Goal: Information Seeking & Learning: Learn about a topic

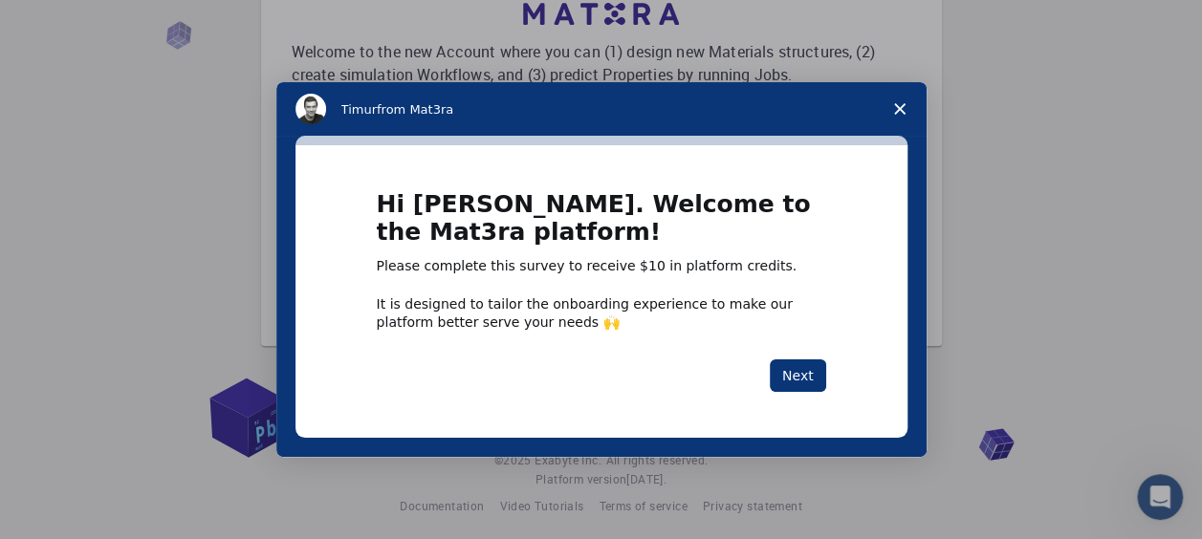
scroll to position [155, 0]
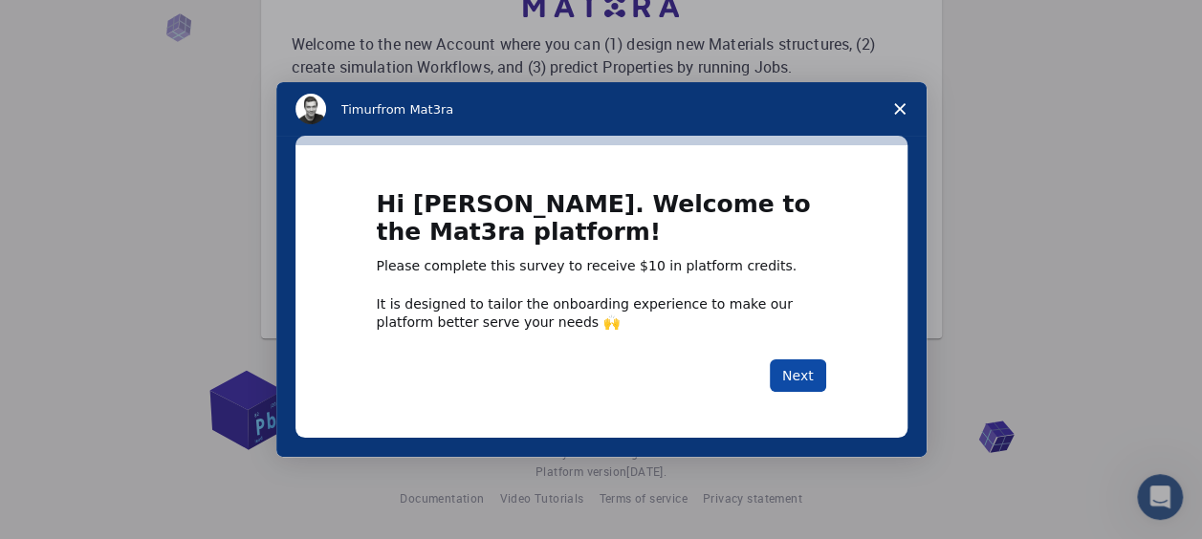
click at [778, 368] on button "Next" at bounding box center [798, 375] width 56 height 33
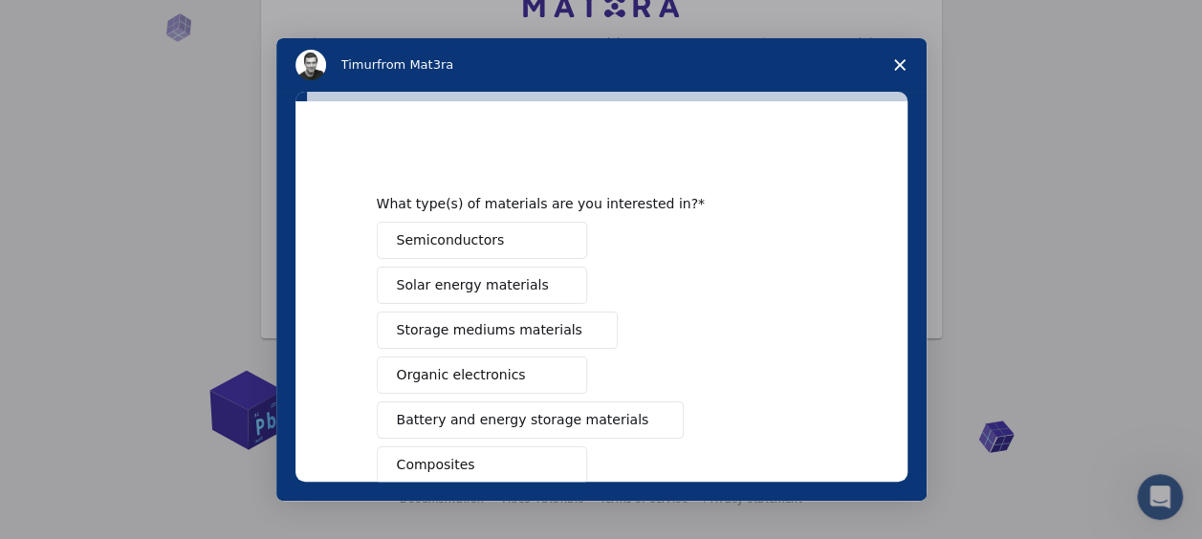
click at [512, 257] on button "Semiconductors" at bounding box center [482, 240] width 210 height 37
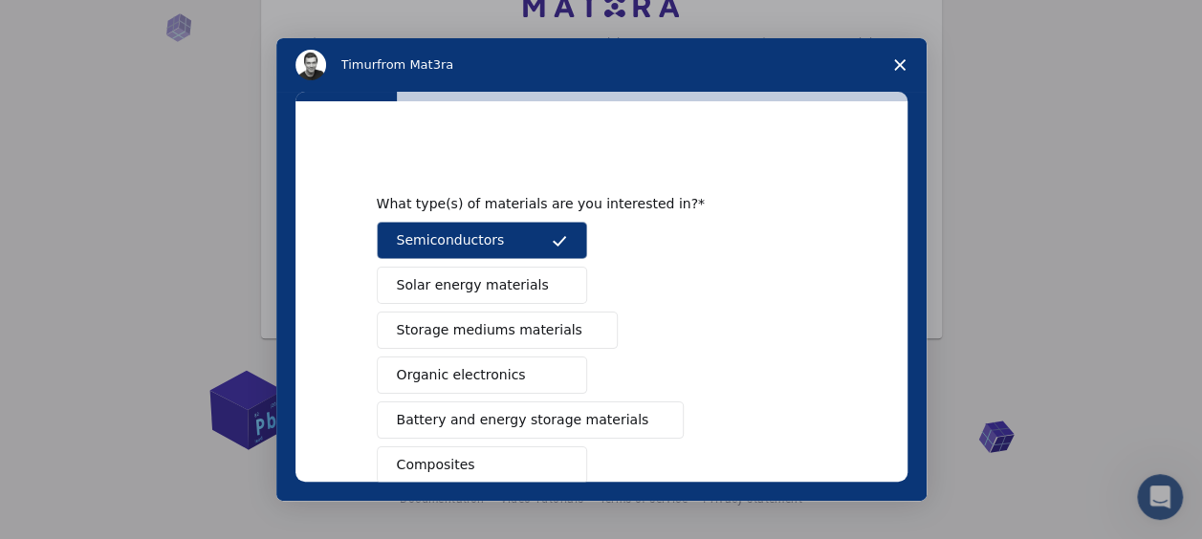
scroll to position [96, 0]
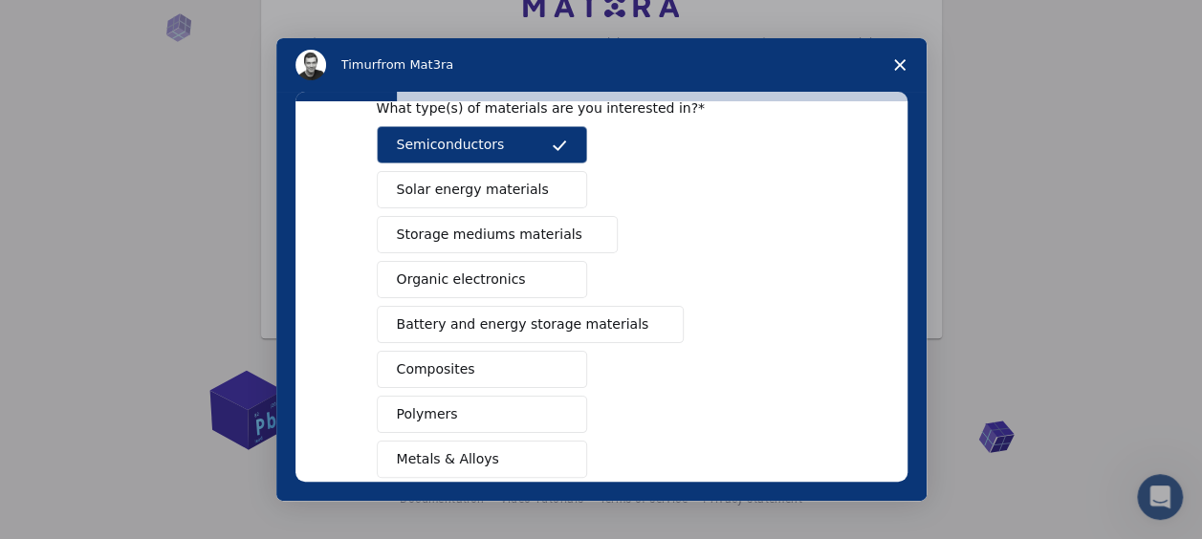
click at [523, 266] on button "Organic electronics" at bounding box center [482, 279] width 210 height 37
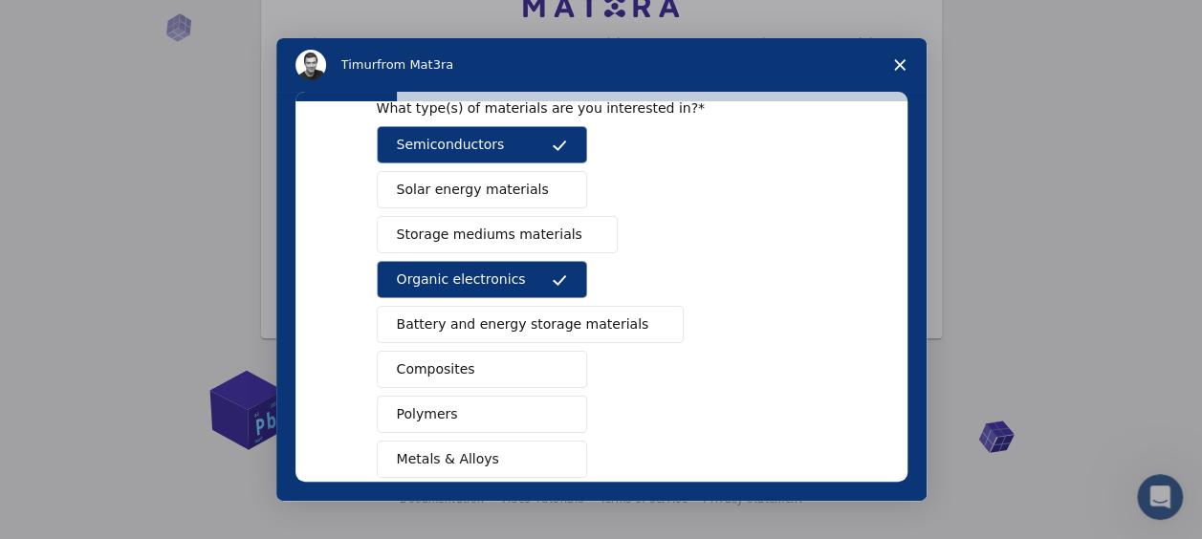
click at [468, 359] on button "Composites" at bounding box center [482, 369] width 210 height 37
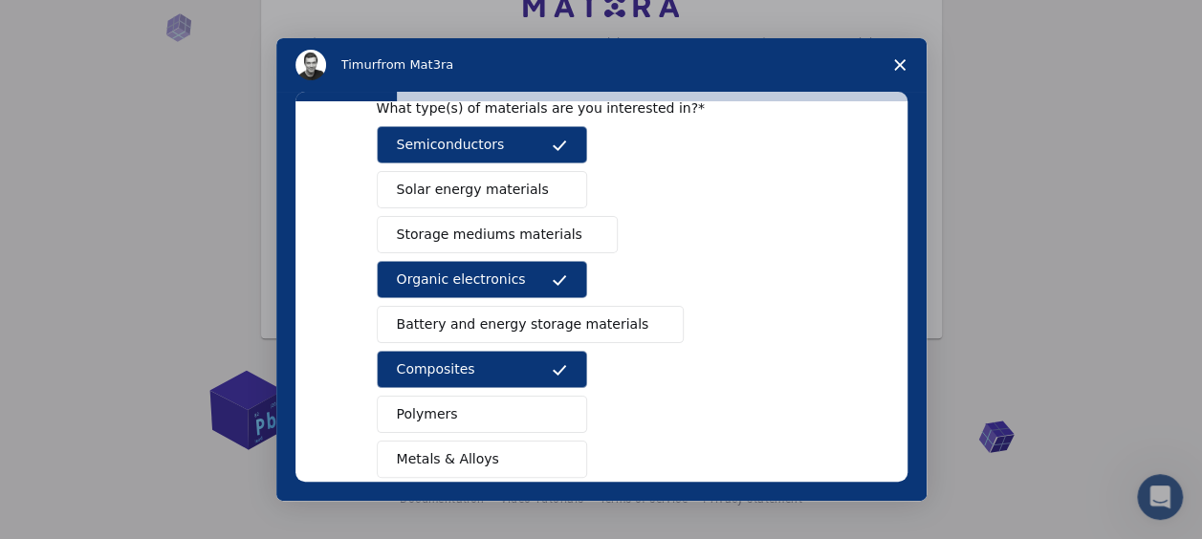
click at [476, 408] on button "Polymers" at bounding box center [482, 414] width 210 height 37
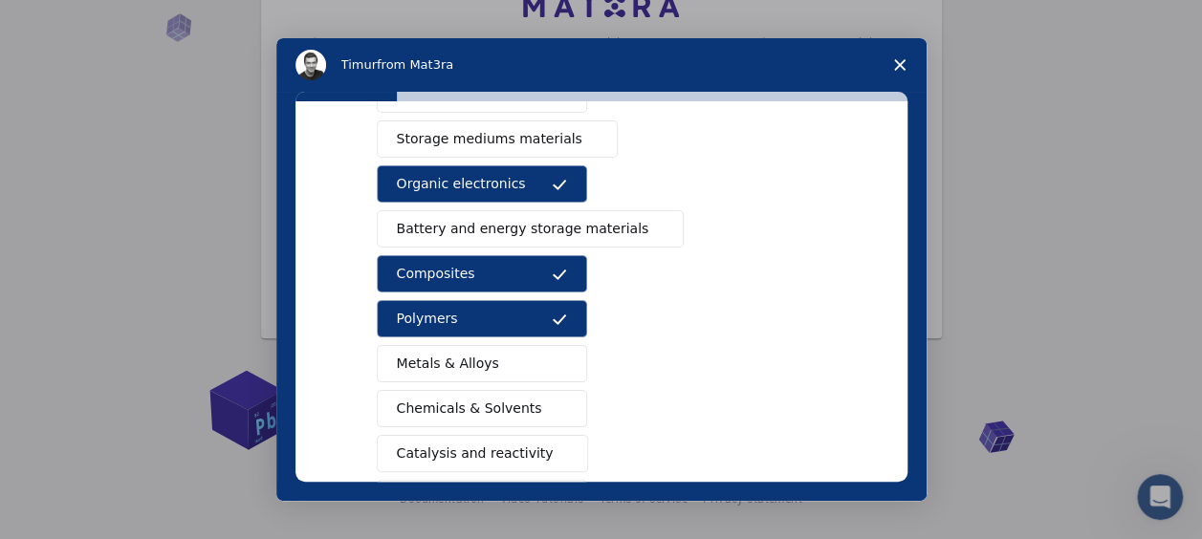
click at [468, 356] on span "Metals & Alloys" at bounding box center [448, 364] width 102 height 20
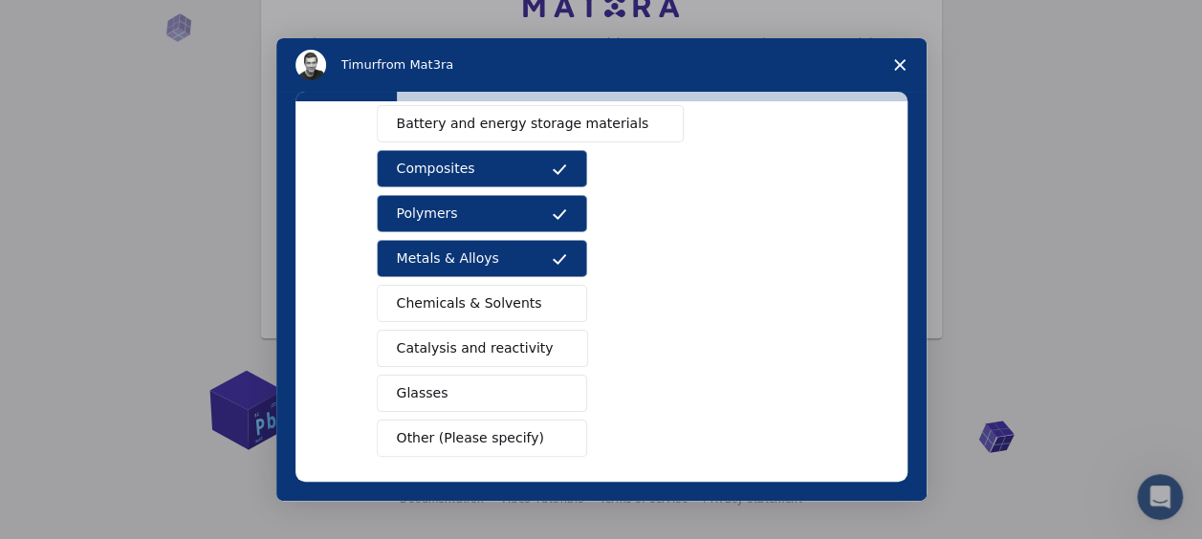
scroll to position [376, 0]
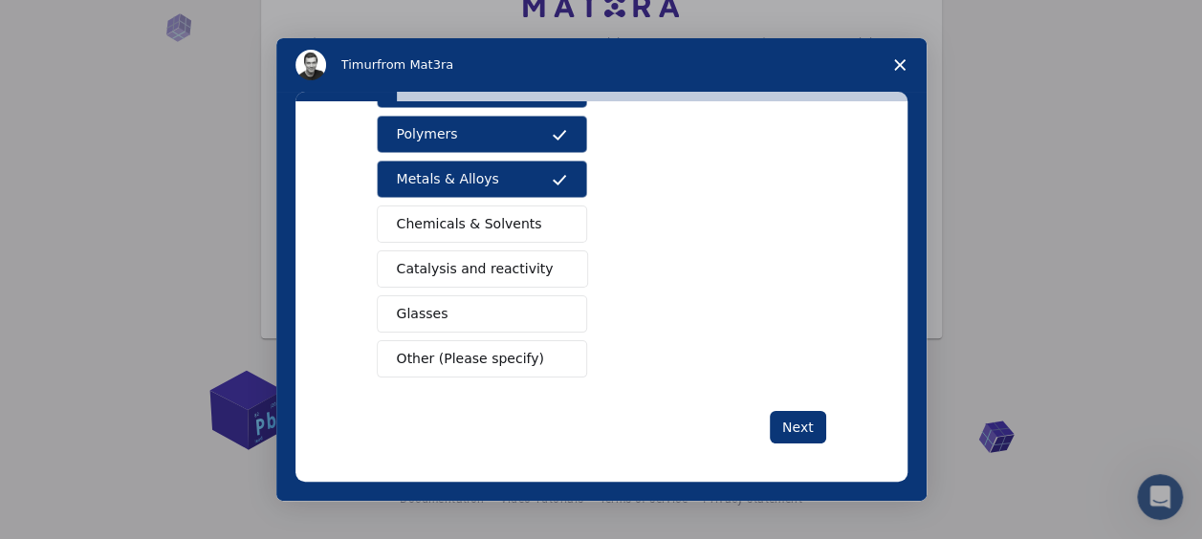
click at [536, 270] on button "Catalysis and reactivity" at bounding box center [483, 268] width 212 height 37
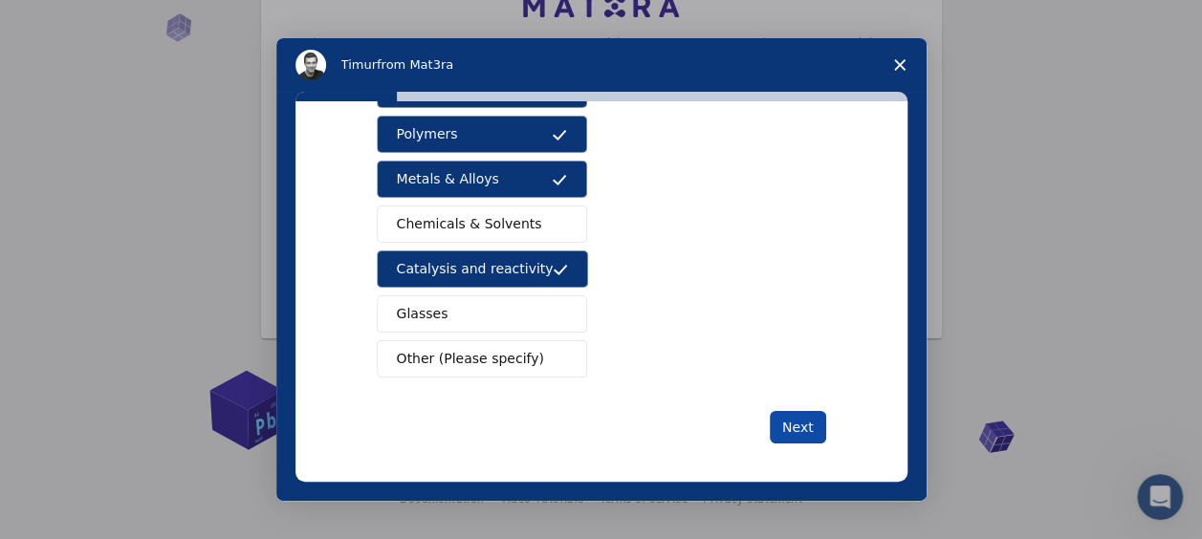
click at [804, 420] on button "Next" at bounding box center [798, 427] width 56 height 33
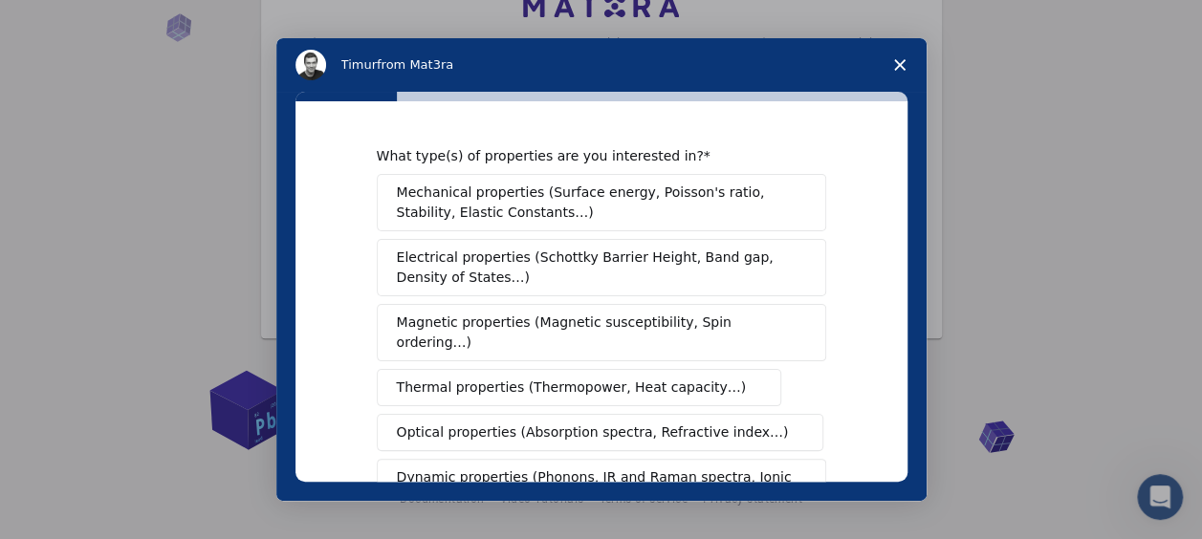
click at [478, 200] on span "Mechanical properties (Surface energy, Poisson's ratio, Stability, Elastic Cons…" at bounding box center [596, 203] width 399 height 40
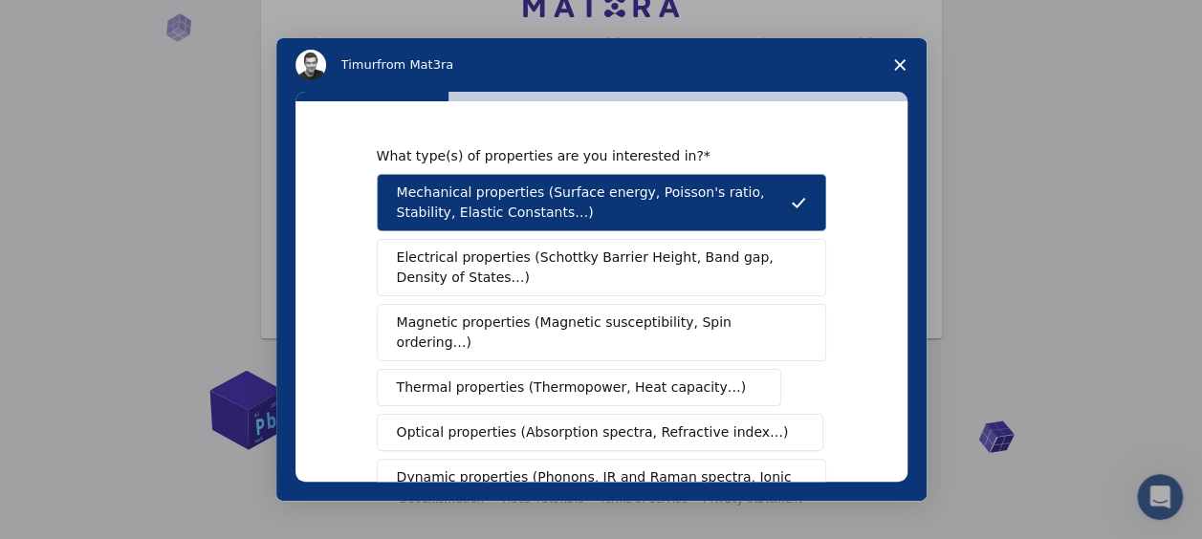
scroll to position [96, 0]
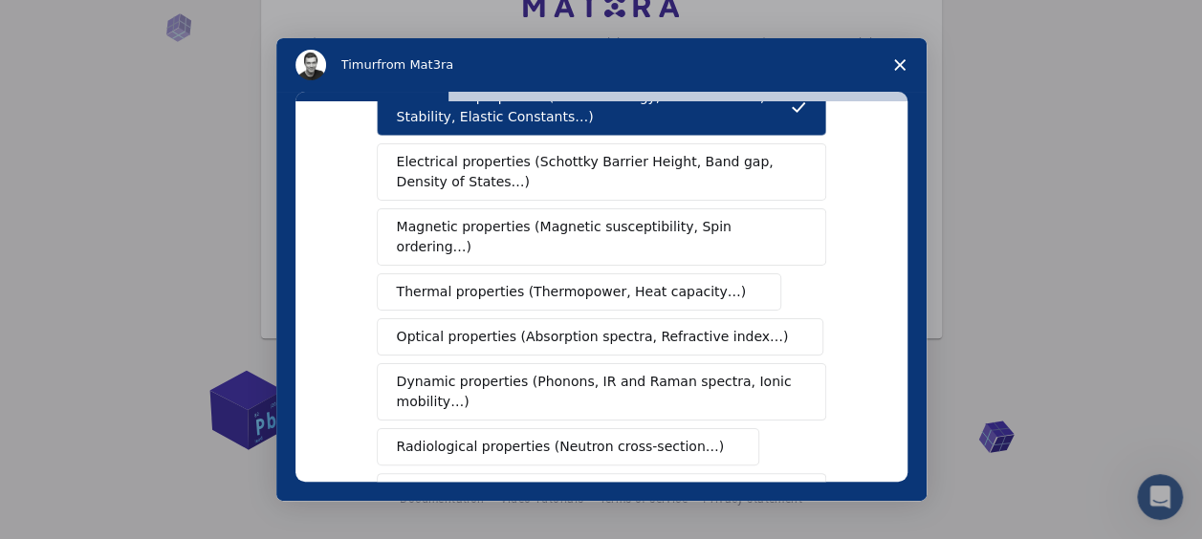
click at [537, 282] on span "Thermal properties (Thermopower, Heat capacity…)" at bounding box center [572, 292] width 350 height 20
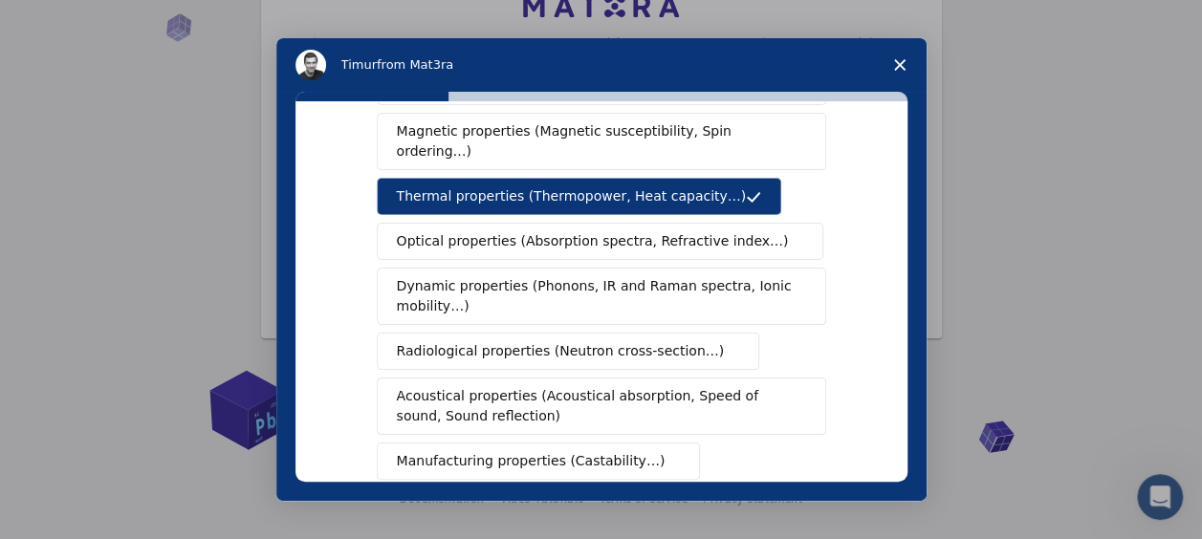
scroll to position [287, 0]
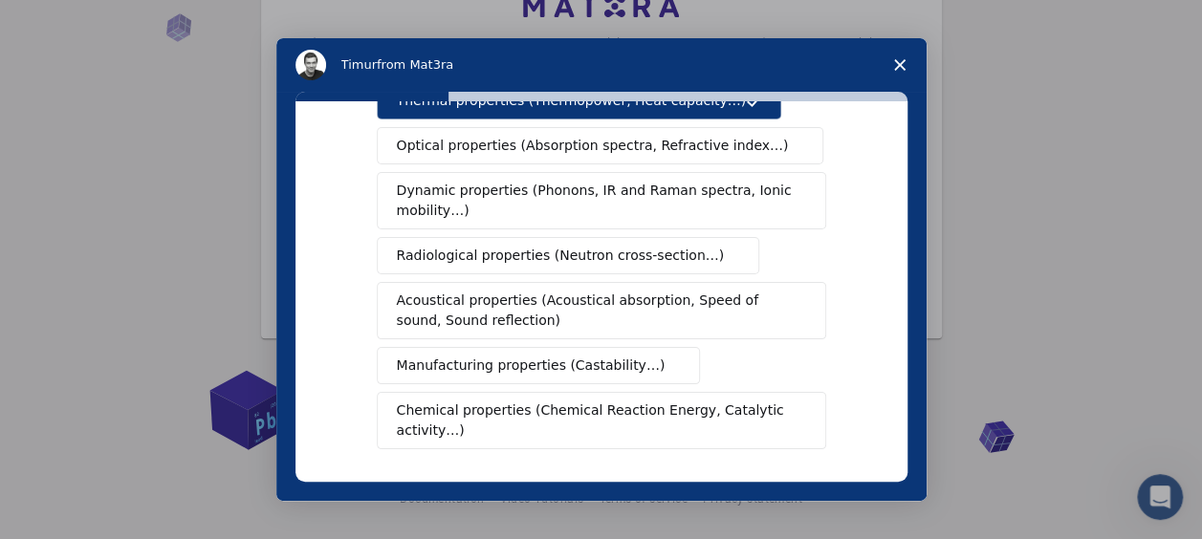
click at [645, 401] on span "Chemical properties (Chemical Reaction Energy, Catalytic activity…)" at bounding box center [595, 421] width 396 height 40
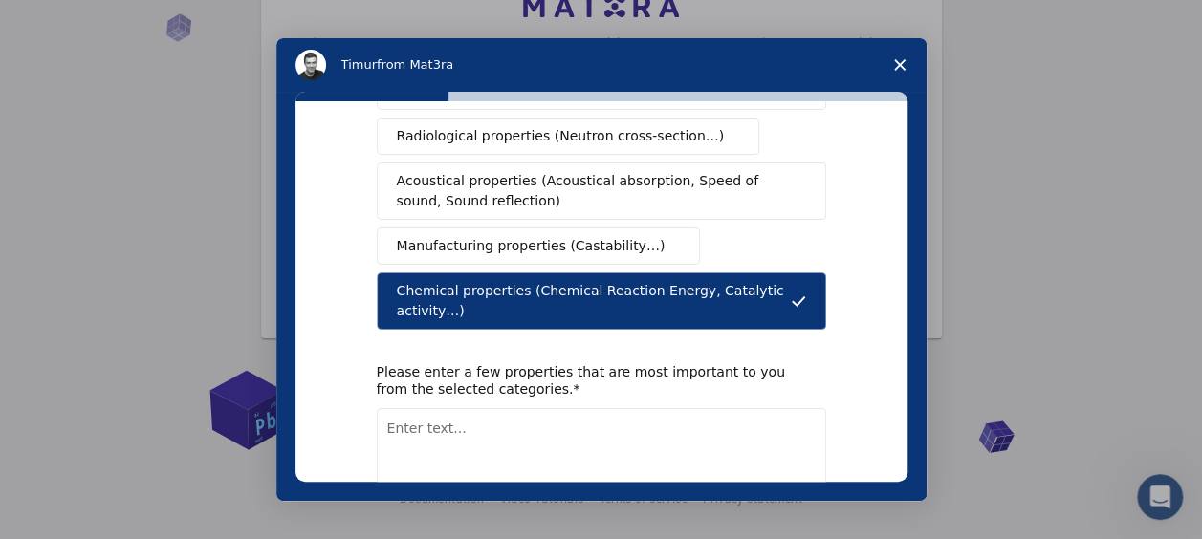
scroll to position [476, 0]
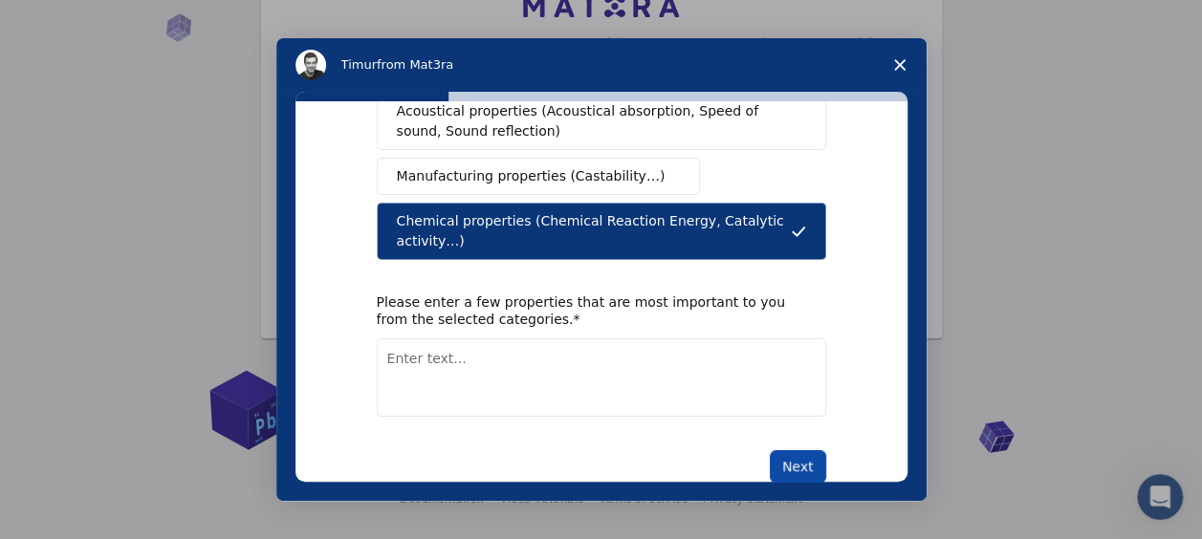
click at [809, 450] on button "Next" at bounding box center [798, 466] width 56 height 33
click at [751, 386] on div "What type(s) of properties are you interested in? Mechanical properties (Surfac…" at bounding box center [601, 77] width 449 height 812
click at [744, 371] on div "What type(s) of properties are you interested in? Mechanical properties (Surfac…" at bounding box center [601, 77] width 449 height 812
click at [699, 342] on textarea "Enter text..." at bounding box center [601, 377] width 449 height 78
type textarea "corrosion"
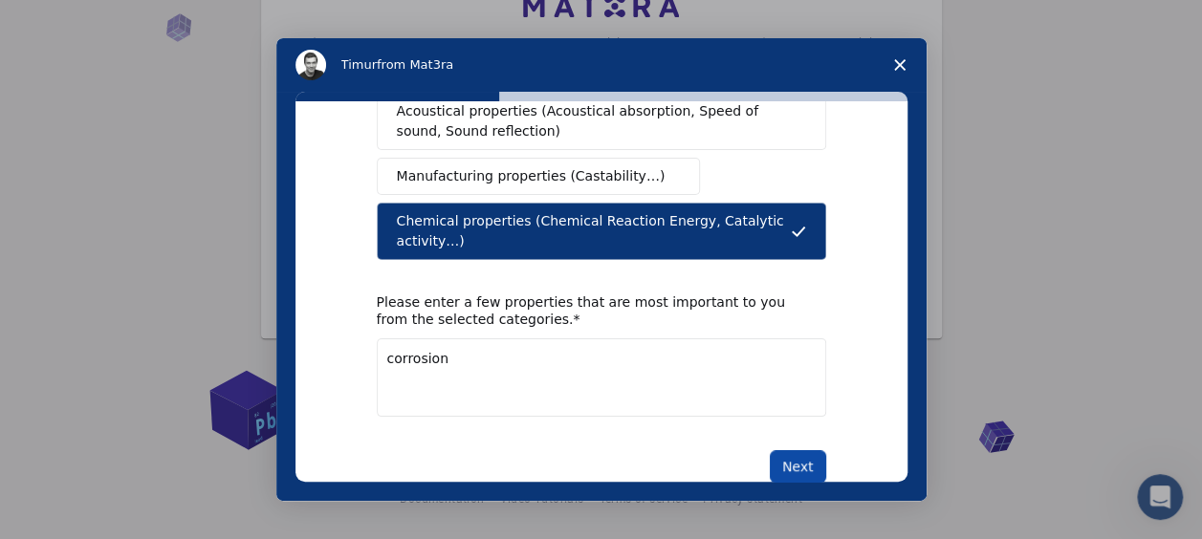
click at [778, 450] on button "Next" at bounding box center [798, 466] width 56 height 33
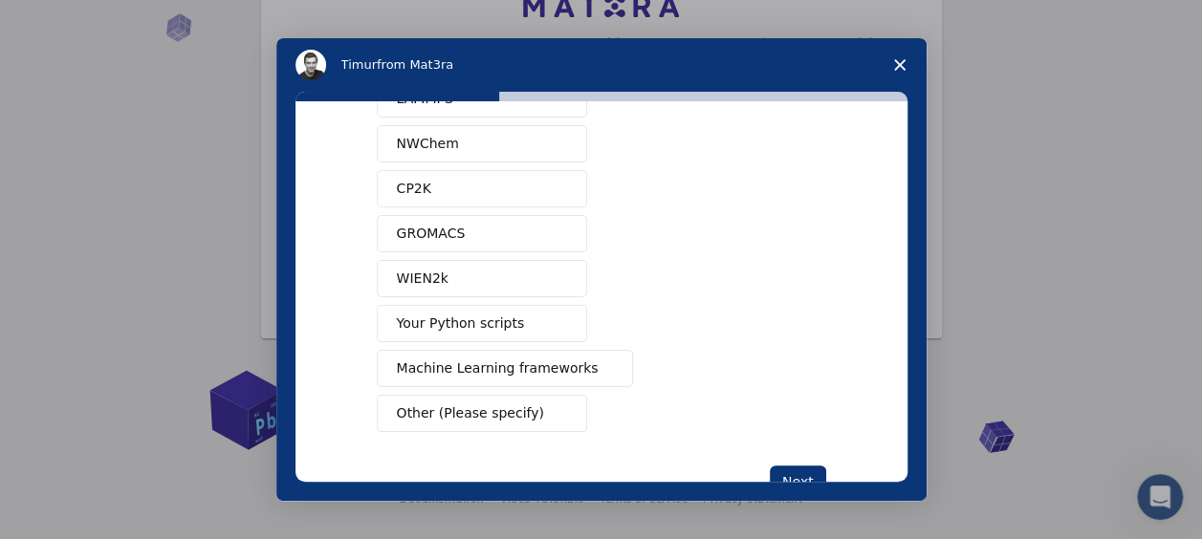
scroll to position [191, 0]
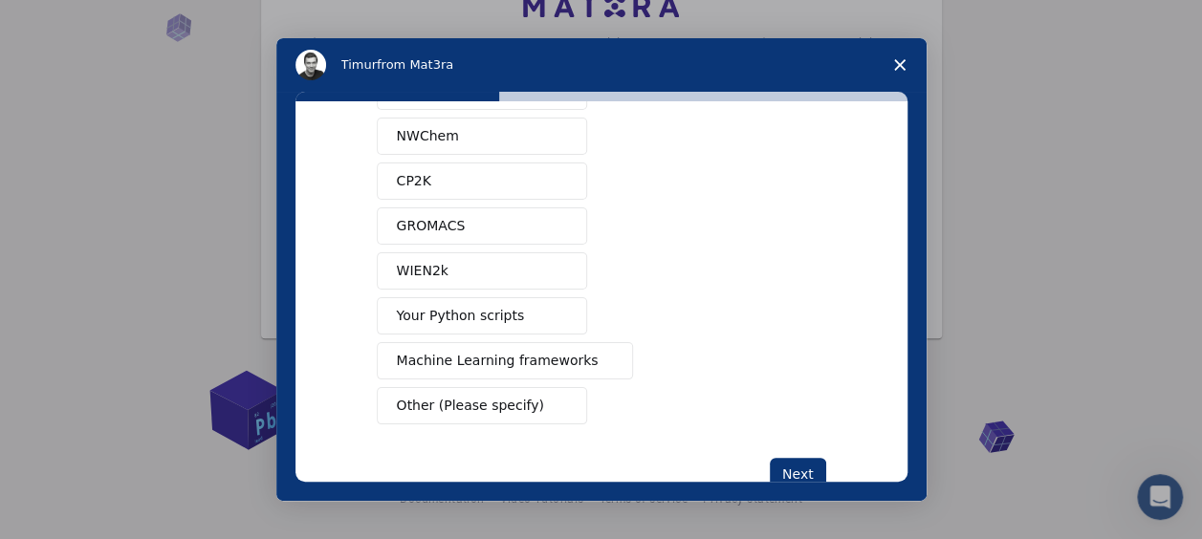
click at [568, 319] on button "Your Python scripts" at bounding box center [482, 315] width 210 height 37
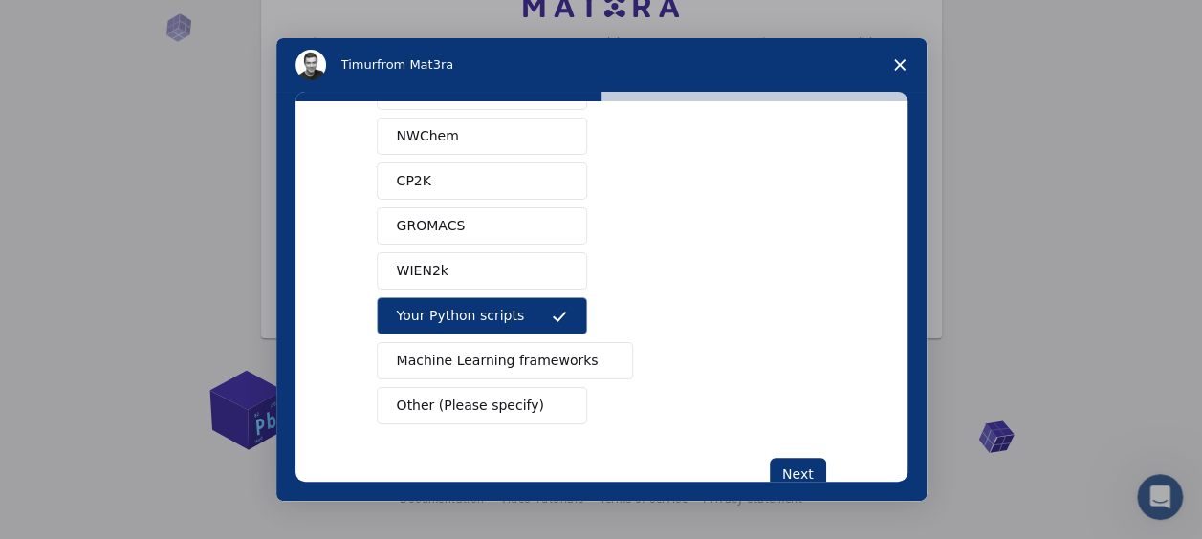
click at [553, 360] on span "Machine Learning frameworks" at bounding box center [498, 361] width 202 height 20
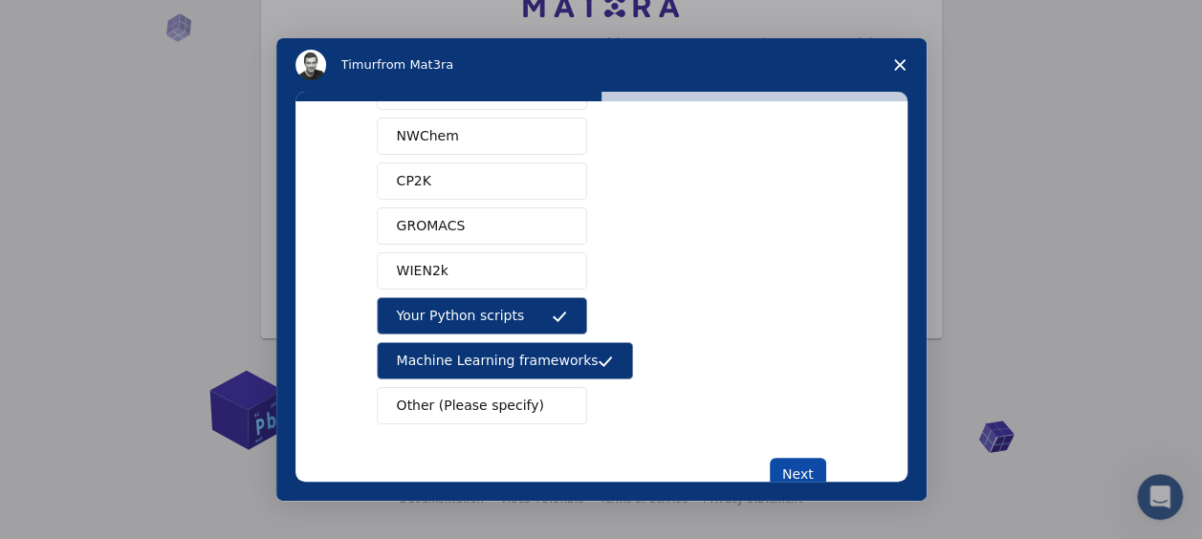
click at [799, 470] on button "Next" at bounding box center [798, 474] width 56 height 33
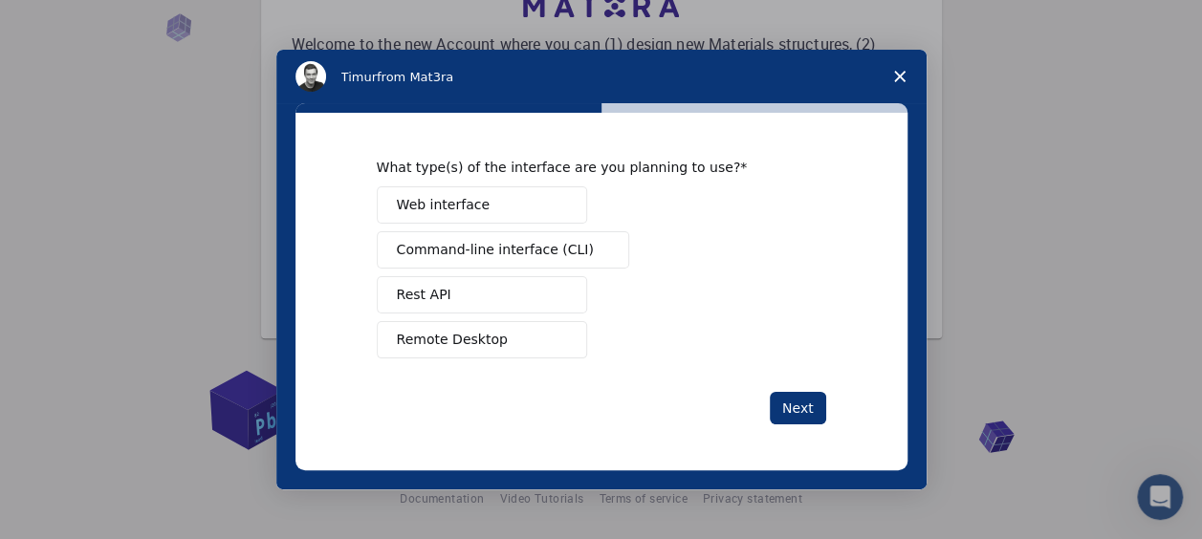
scroll to position [0, 0]
click at [463, 197] on span "Web interface" at bounding box center [443, 205] width 93 height 20
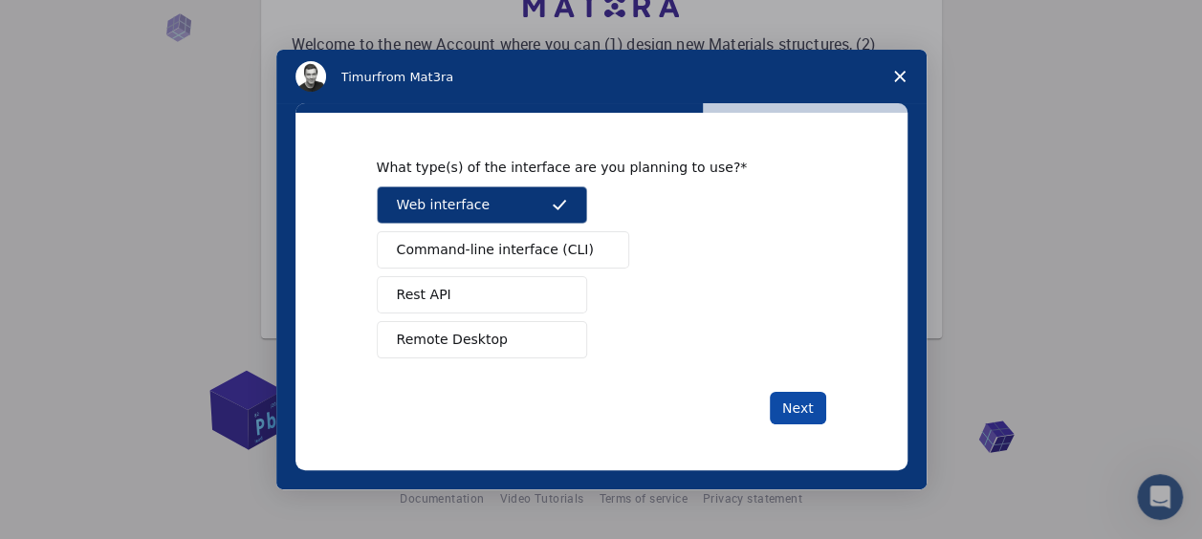
click at [795, 413] on button "Next" at bounding box center [798, 408] width 56 height 33
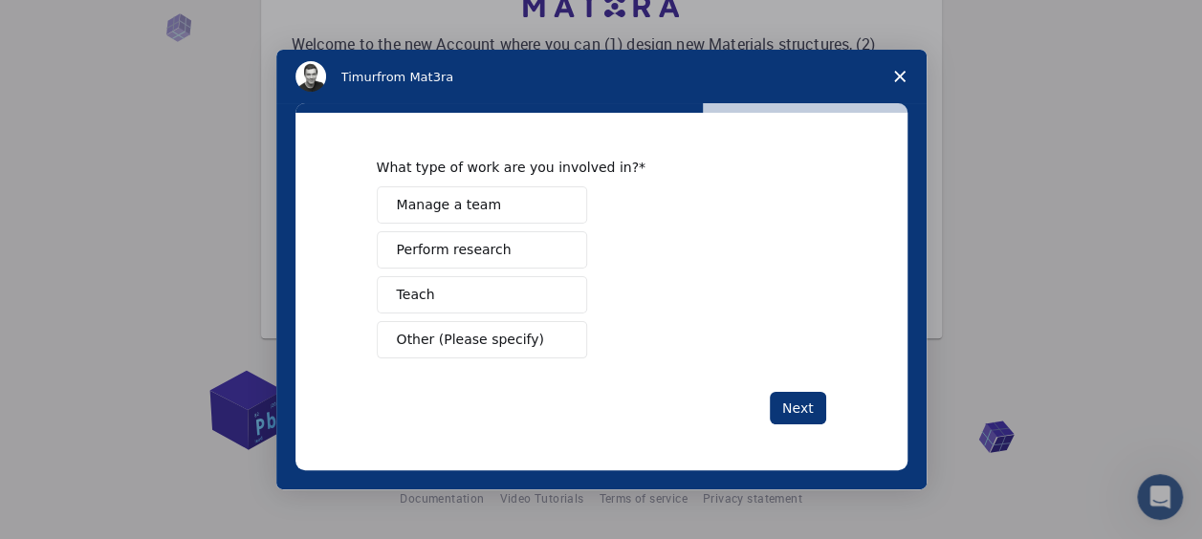
drag, startPoint x: 507, startPoint y: 254, endPoint x: 526, endPoint y: 247, distance: 20.6
click at [510, 250] on button "Perform research" at bounding box center [482, 249] width 210 height 37
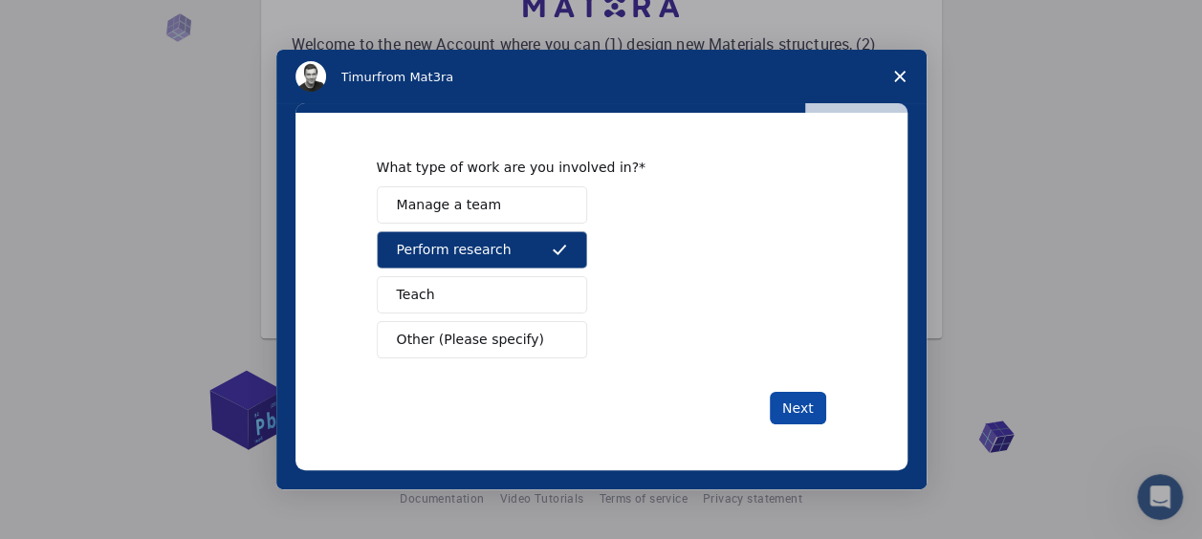
click at [792, 399] on button "Next" at bounding box center [798, 408] width 56 height 33
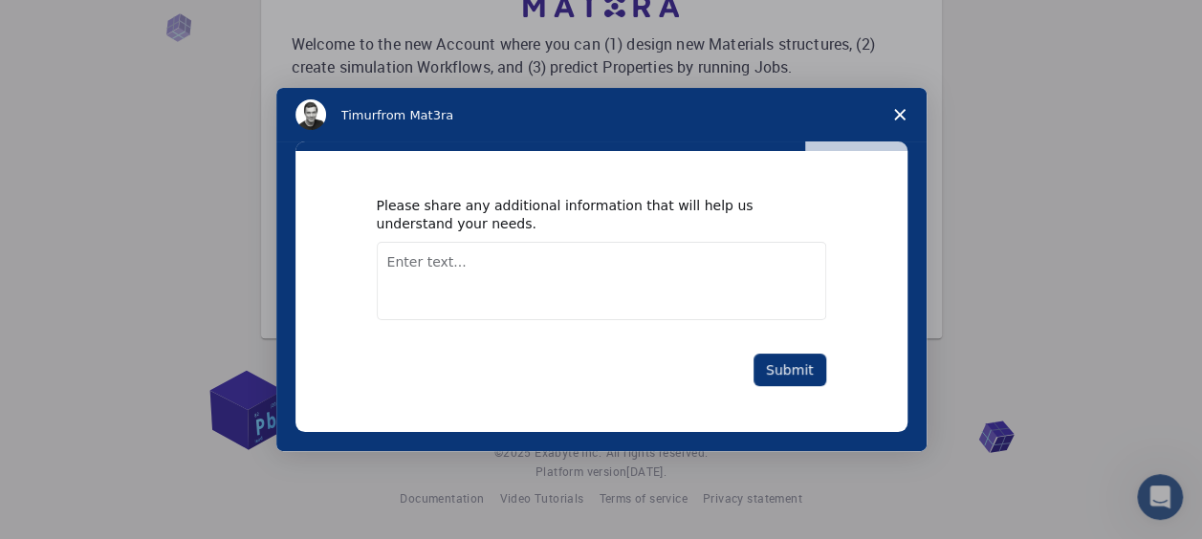
click at [696, 304] on textarea "Enter text..." at bounding box center [601, 281] width 449 height 78
click at [801, 364] on button "Submit" at bounding box center [789, 370] width 73 height 33
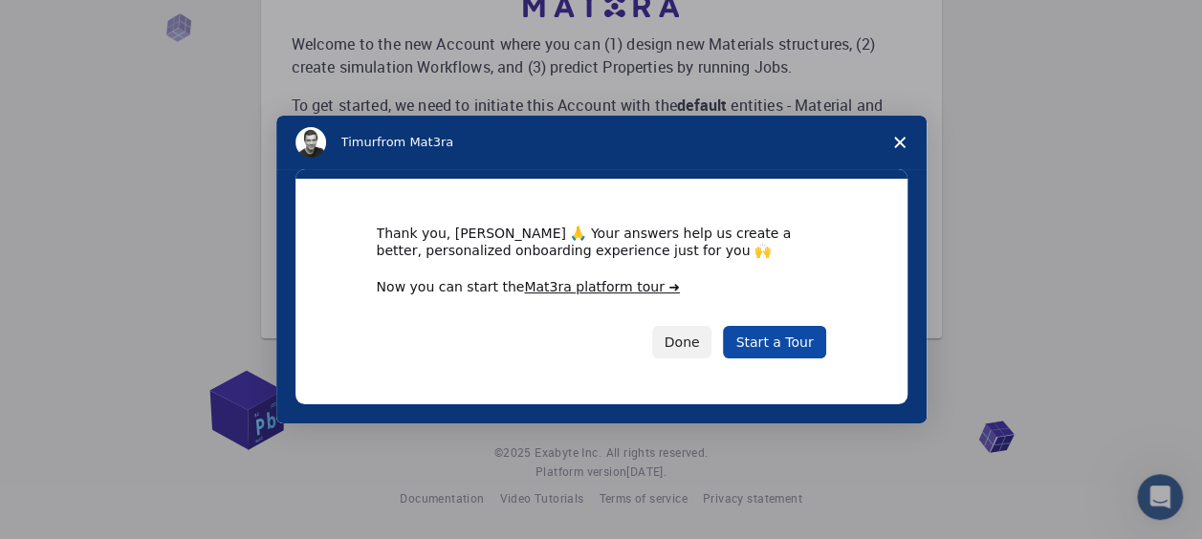
click at [790, 338] on link "Start a Tour" at bounding box center [774, 342] width 102 height 33
